Goal: Task Accomplishment & Management: Manage account settings

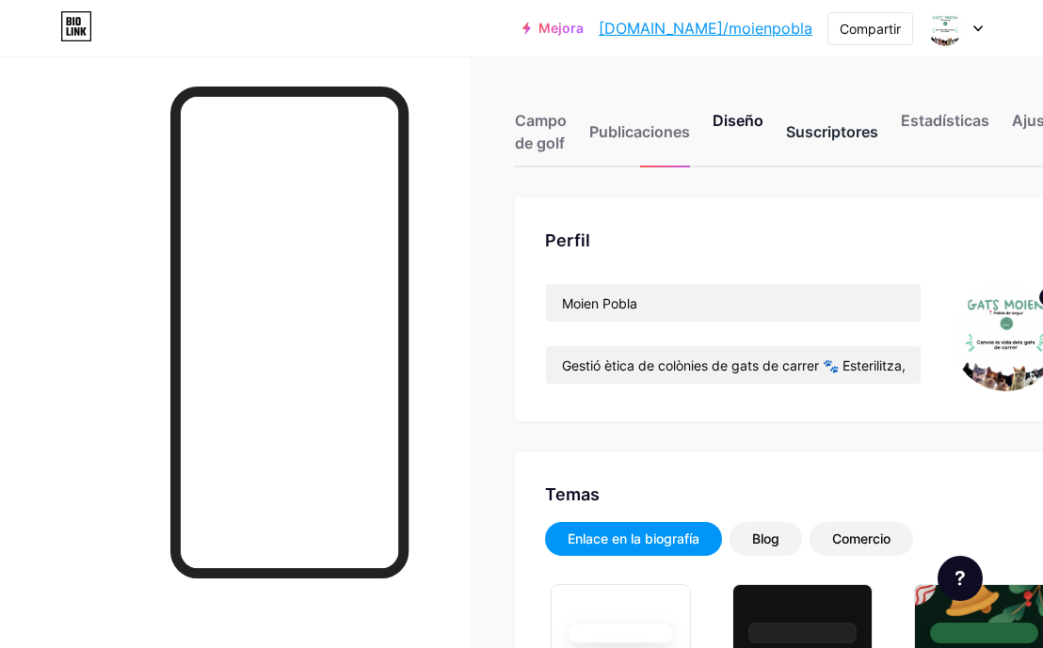
type input "#000000"
click at [647, 537] on font "Enlace en la biografía" at bounding box center [633, 539] width 132 height 16
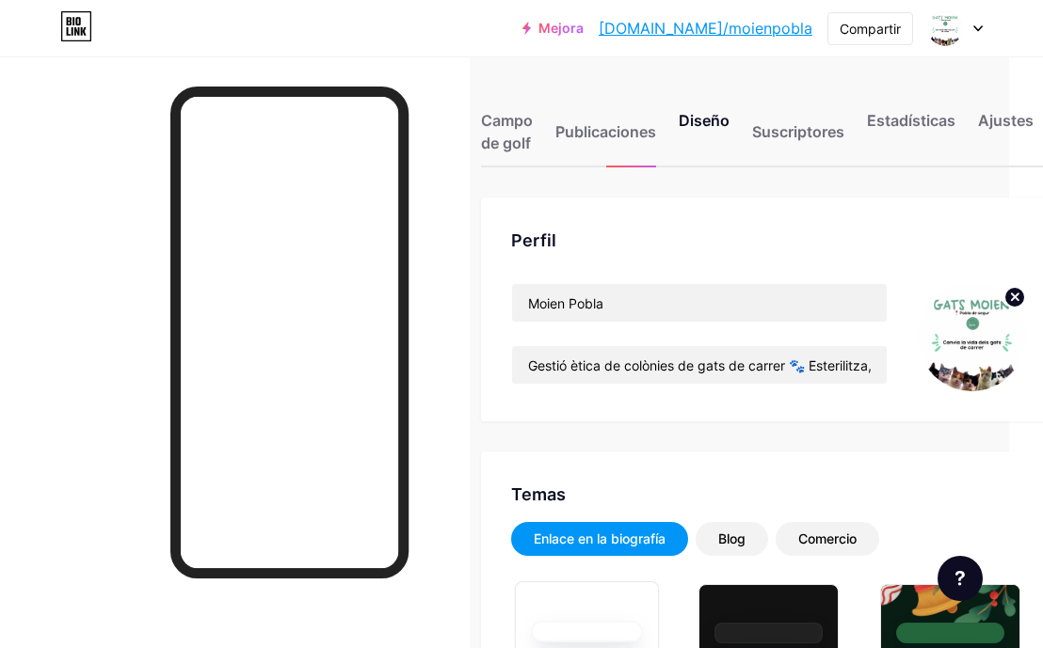
scroll to position [0, 133]
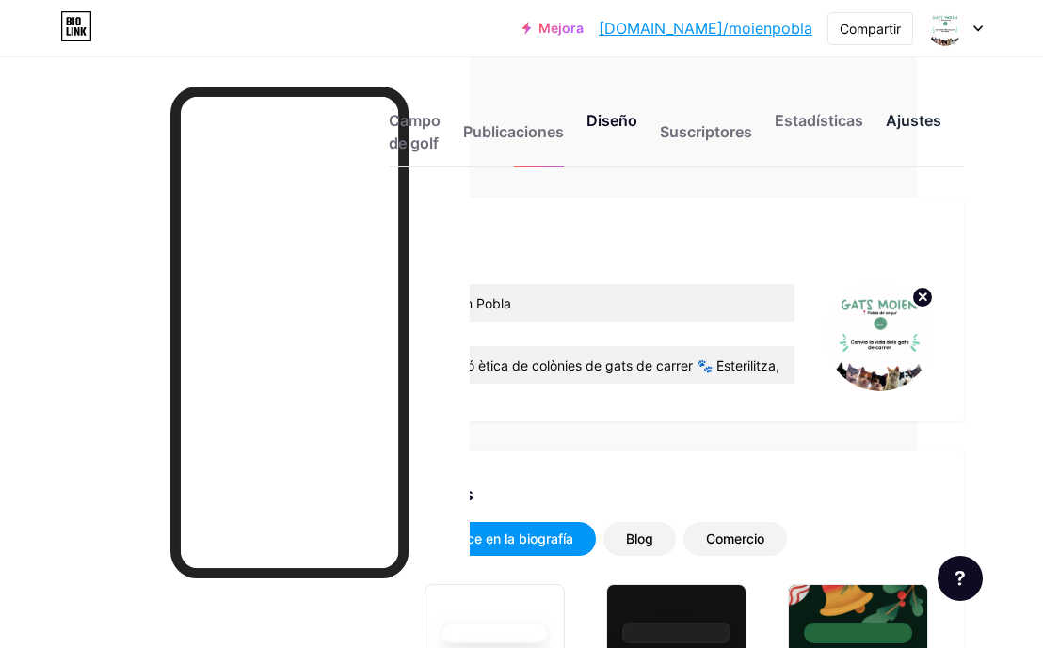
click at [899, 130] on div "Ajustes" at bounding box center [913, 137] width 56 height 56
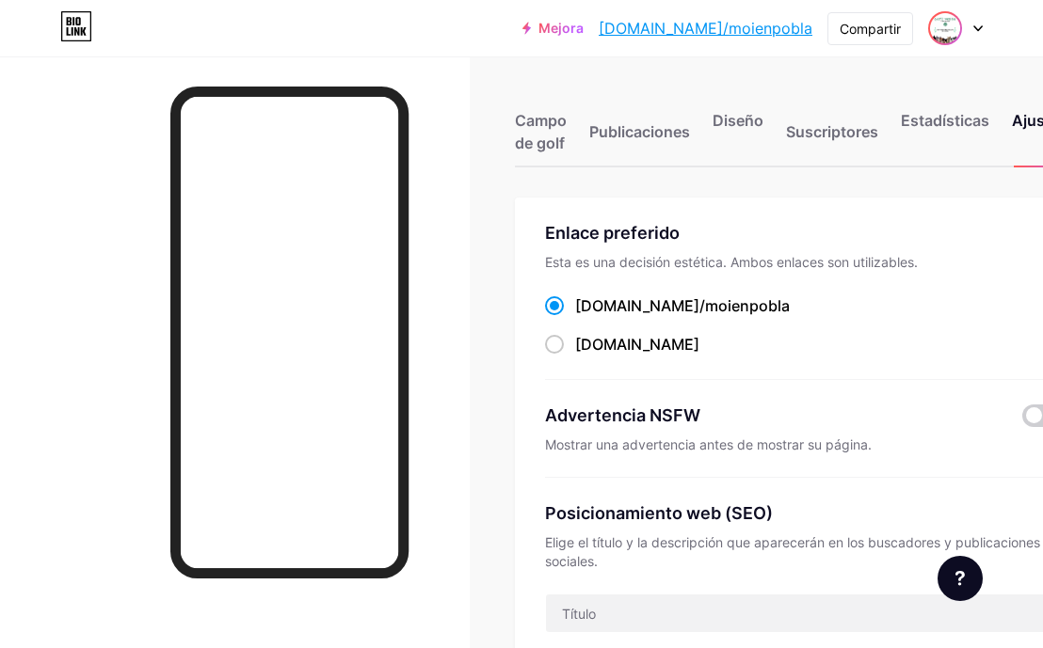
click at [947, 31] on img at bounding box center [945, 28] width 30 height 30
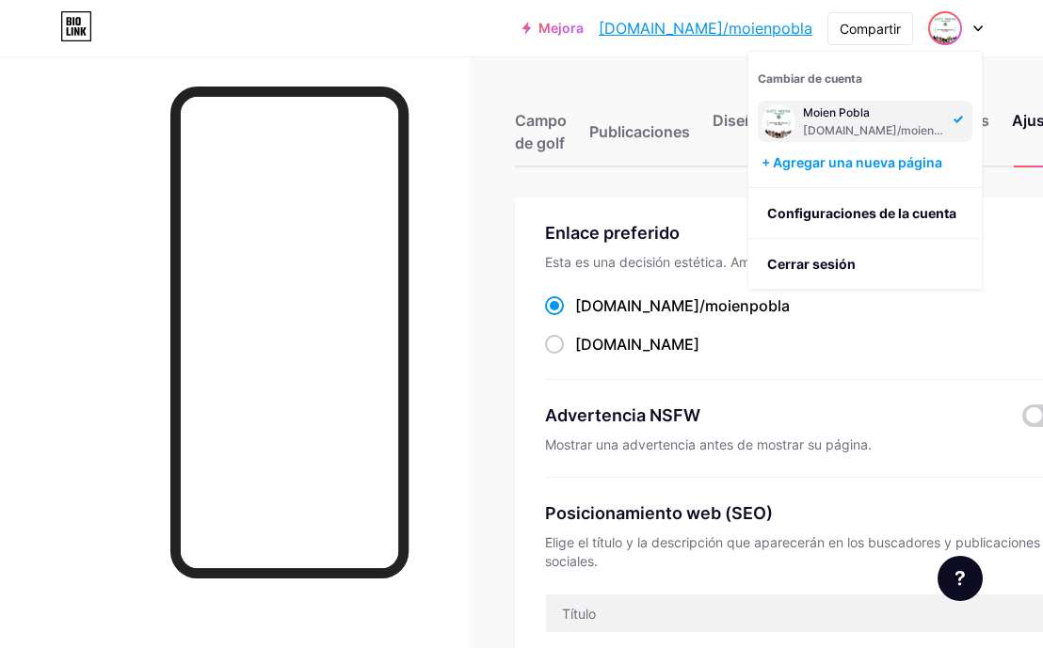
click at [900, 121] on div "Moien Pobla bio.link/moienpobla" at bounding box center [875, 121] width 145 height 34
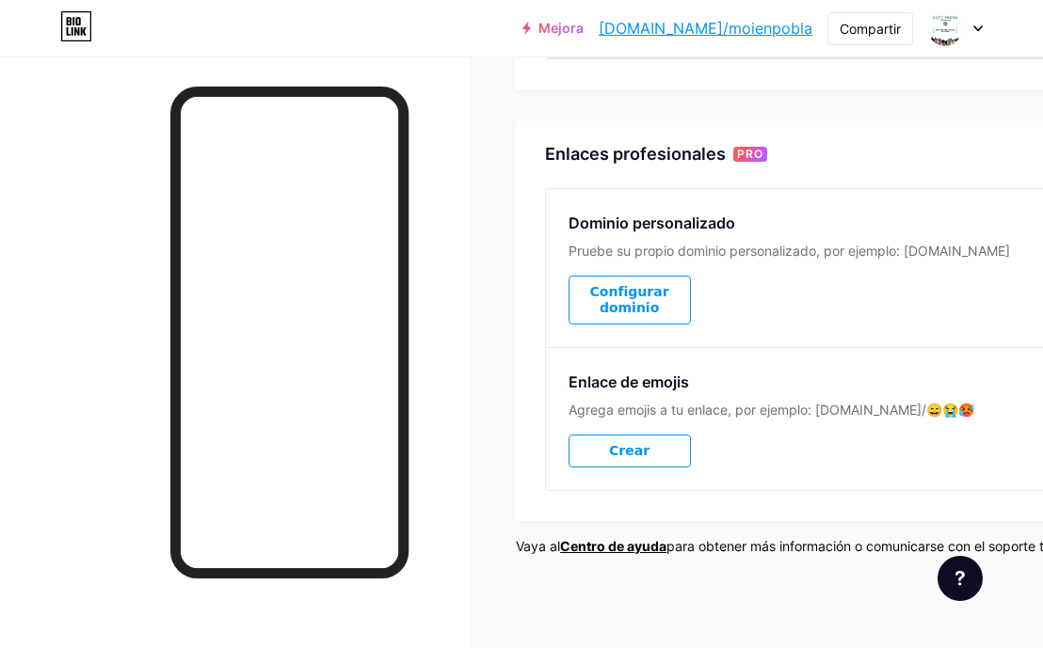
scroll to position [896, 0]
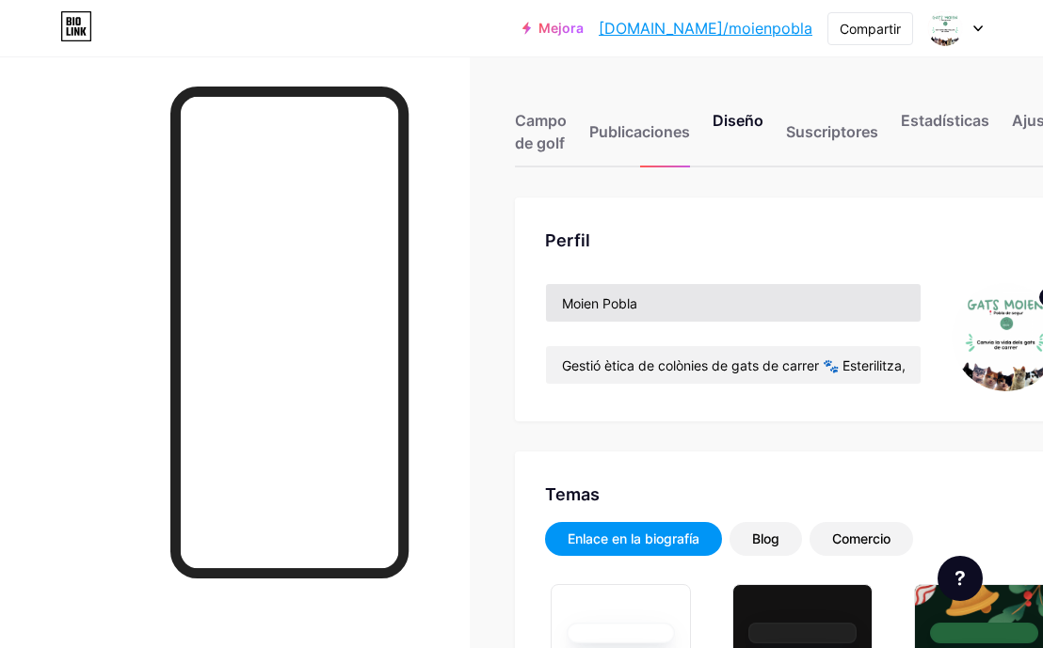
type input "#000000"
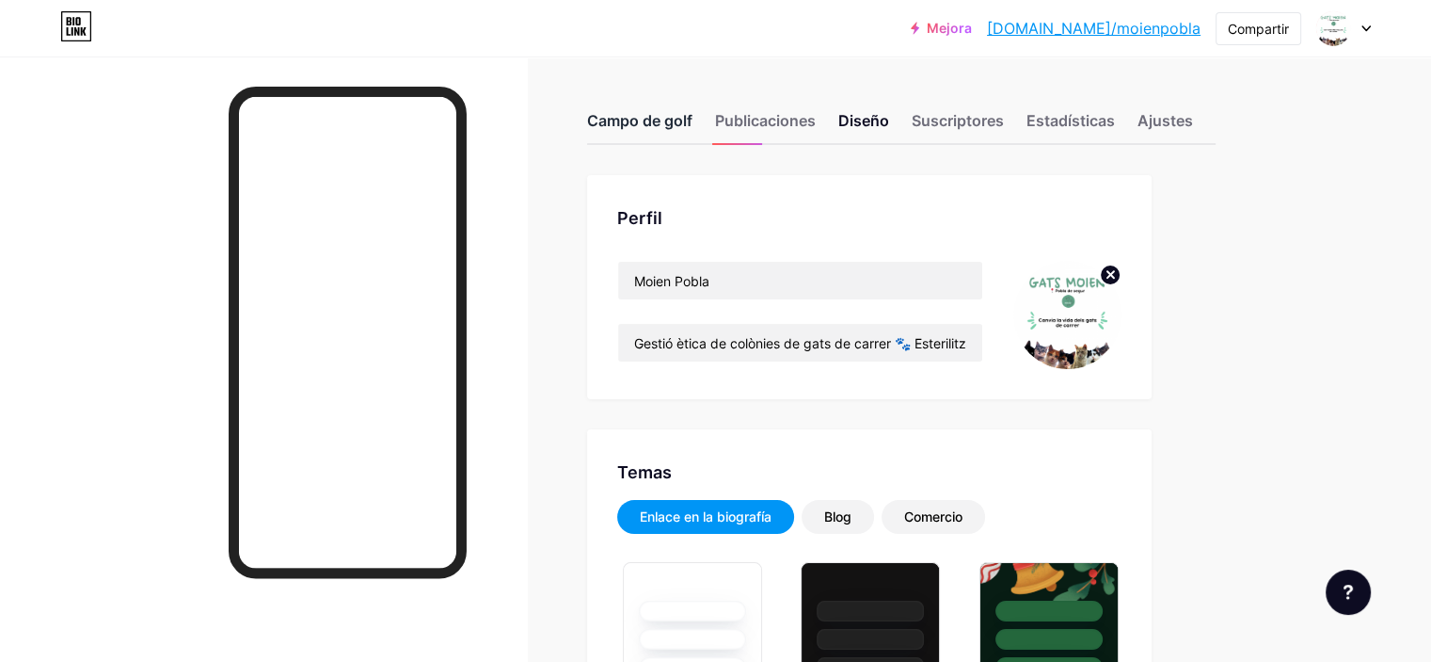
click at [693, 117] on font "Campo de golf" at bounding box center [639, 120] width 105 height 19
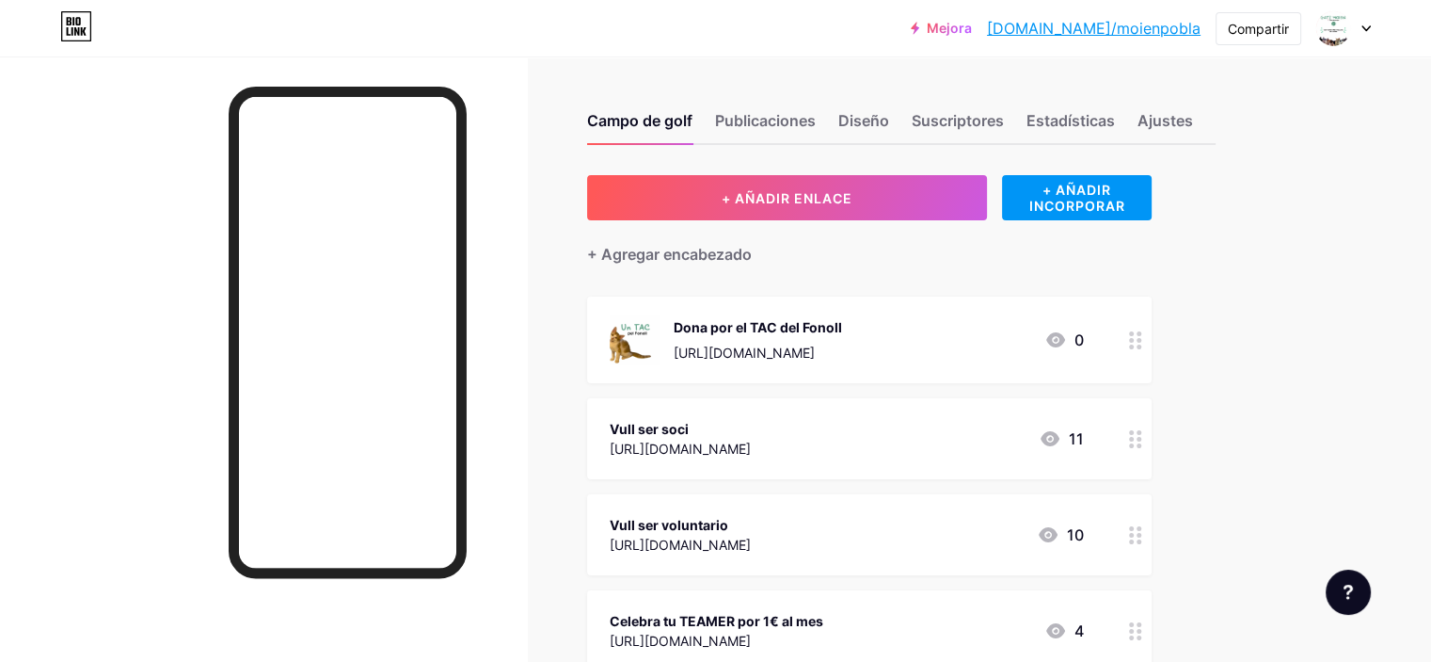
click at [1056, 345] on icon at bounding box center [1135, 340] width 13 height 18
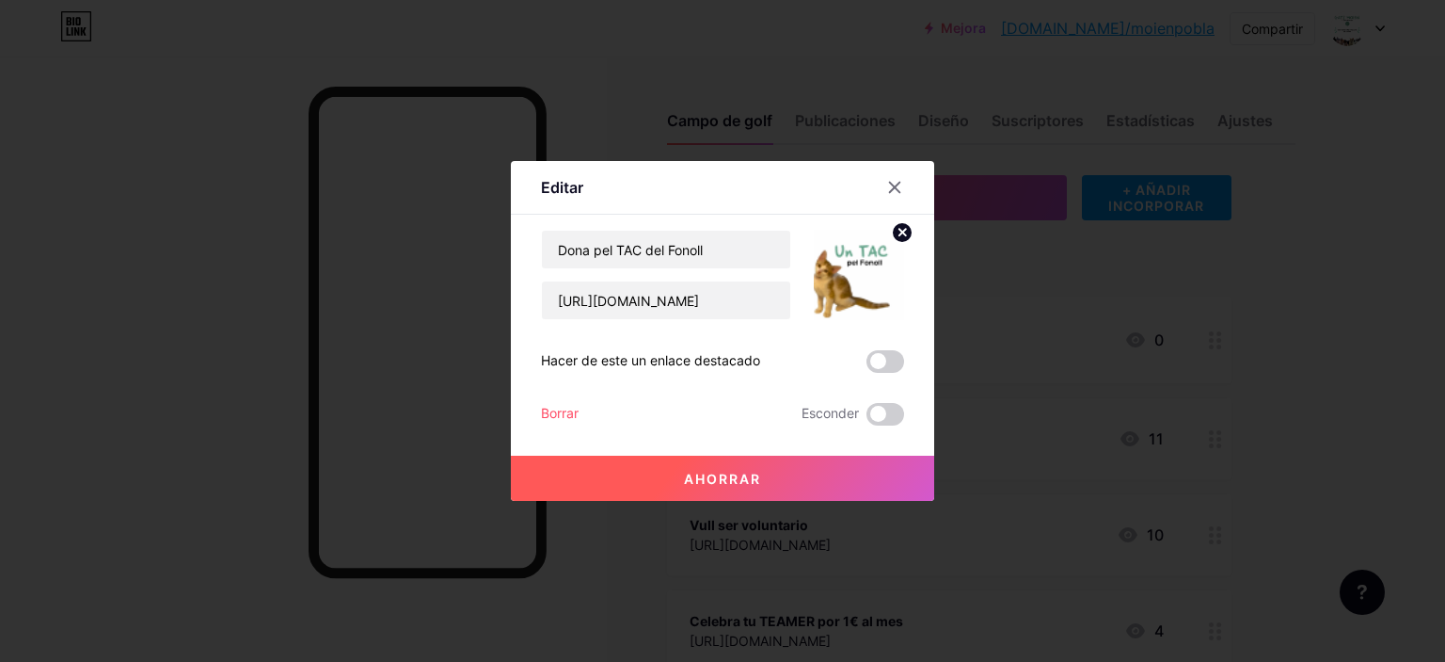
click at [554, 416] on font "Borrar" at bounding box center [560, 413] width 38 height 16
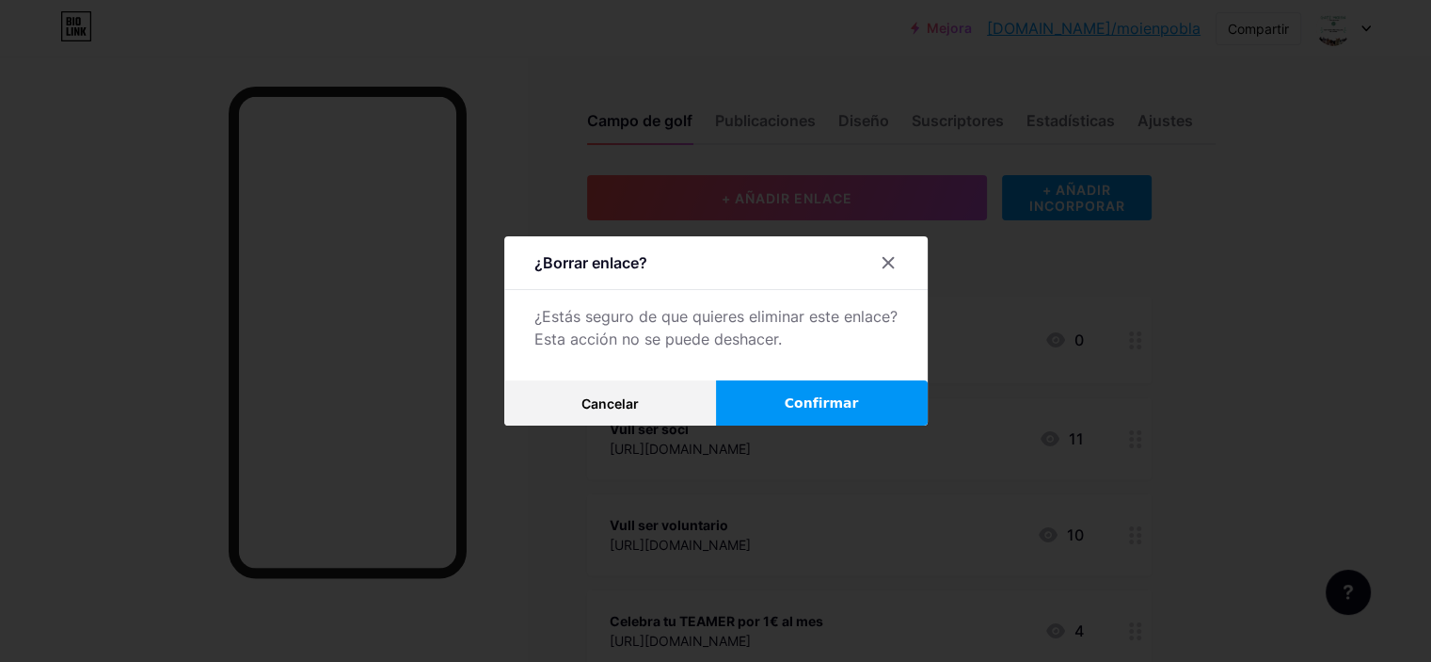
click at [862, 395] on button "Confirmar" at bounding box center [822, 402] width 212 height 45
